Goal: Task Accomplishment & Management: Manage account settings

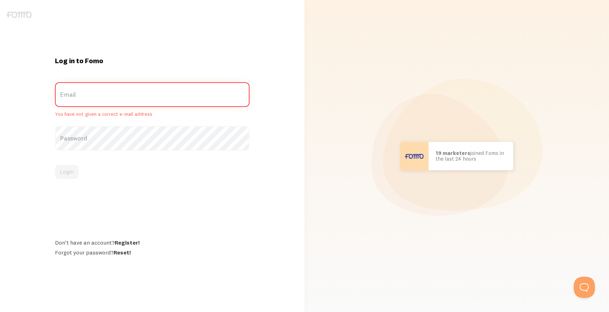
paste input "[EMAIL_ADDRESS][DOMAIN_NAME]"
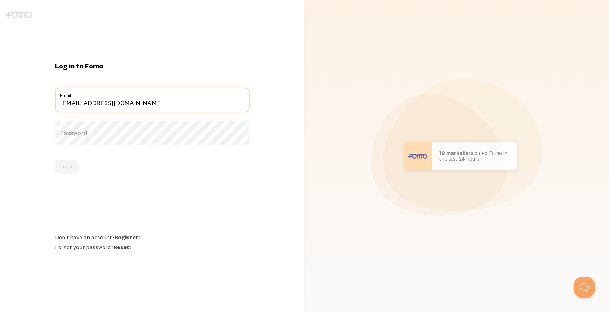
type input "[EMAIL_ADDRESS][DOMAIN_NAME]"
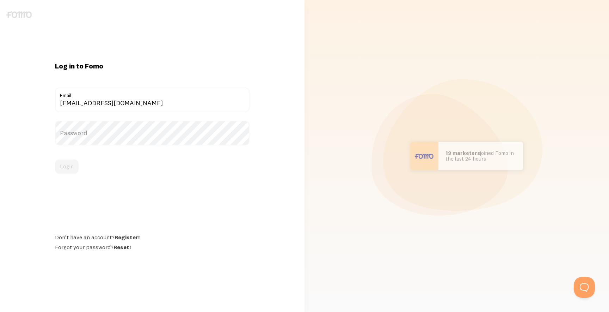
click at [113, 137] on label "Password" at bounding box center [152, 133] width 195 height 25
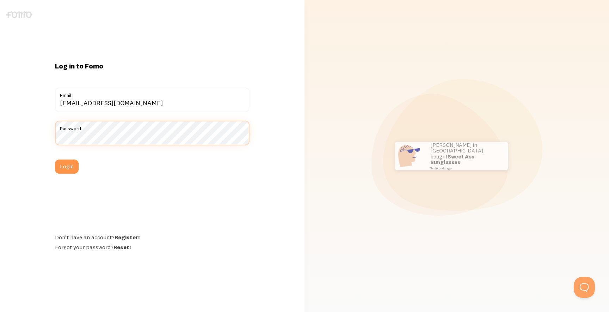
click at [55, 159] on button "Login" at bounding box center [67, 166] width 24 height 14
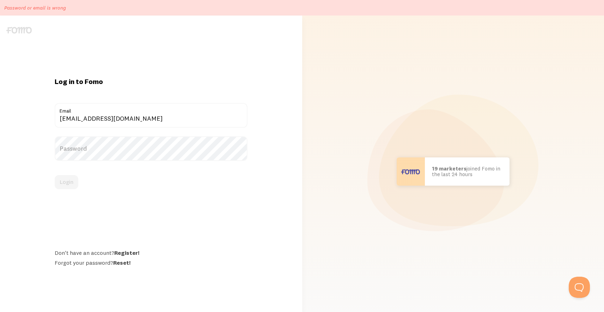
click at [129, 148] on label "Password" at bounding box center [151, 148] width 193 height 25
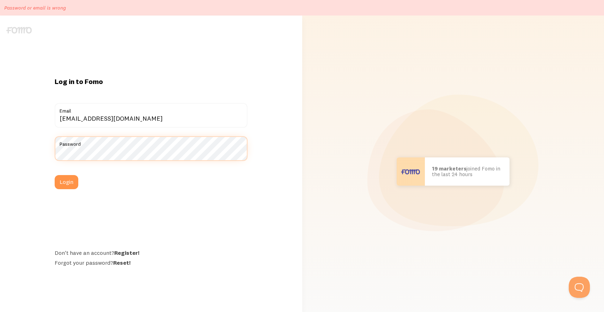
click at [55, 175] on button "Login" at bounding box center [67, 182] width 24 height 14
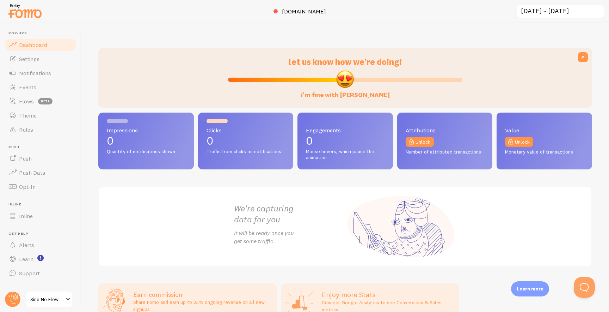
click at [560, 275] on div "let us know how we're doing! i'm fine with [PERSON_NAME] Impressions 0 Quantity…" at bounding box center [345, 167] width 528 height 289
click at [582, 281] on button "Open Beacon popover" at bounding box center [583, 285] width 21 height 21
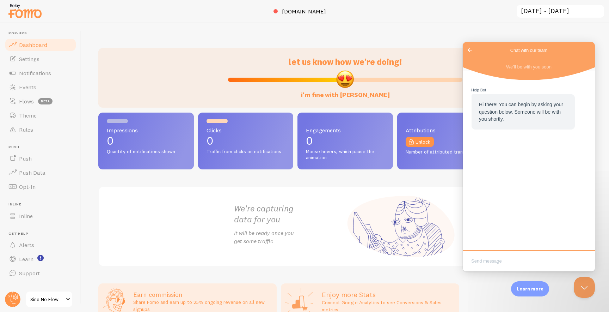
click at [581, 304] on div "let us know how we're doing! i'm fine with Fomo Impressions 0 Quantity of notif…" at bounding box center [345, 167] width 528 height 289
click at [584, 290] on button "Close Beacon popover" at bounding box center [583, 285] width 21 height 21
